Goal: Find specific page/section: Find specific page/section

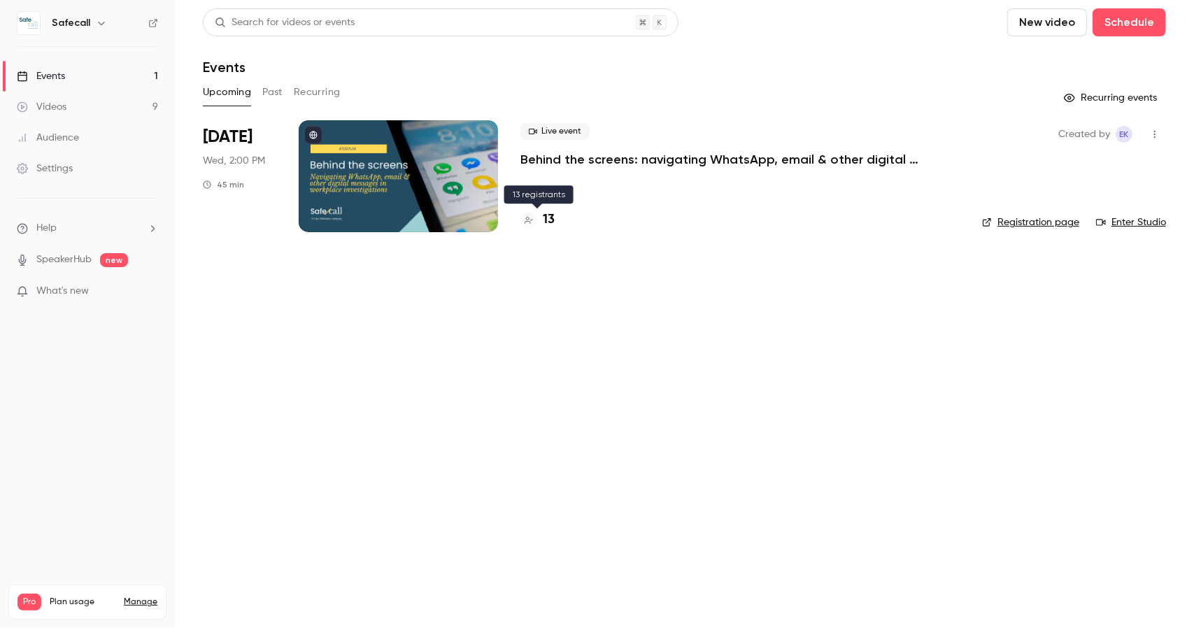
click at [553, 217] on h4 "13" at bounding box center [549, 220] width 12 height 19
